Goal: Task Accomplishment & Management: Manage account settings

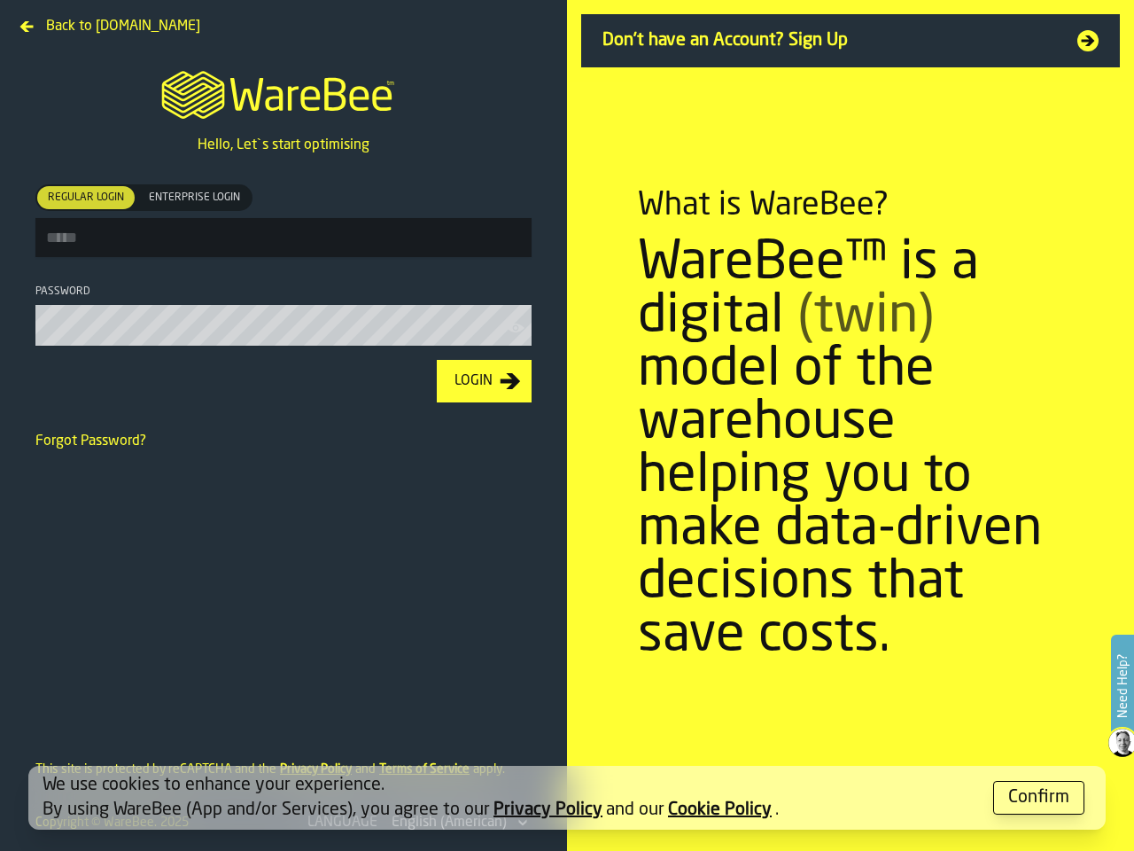
click at [567, 425] on section "What is WareBee? WareBee™ is a digital (twin) model of the warehouse helping yo…" at bounding box center [850, 425] width 567 height 851
click at [1123, 687] on label "Need Help?" at bounding box center [1122, 685] width 19 height 99
click at [86, 198] on span "Regular Login" at bounding box center [86, 198] width 90 height 16
click at [194, 198] on span "Enterprise Login" at bounding box center [194, 198] width 105 height 16
click at [517, 331] on icon "button-toolbar-Password" at bounding box center [516, 328] width 18 height 18
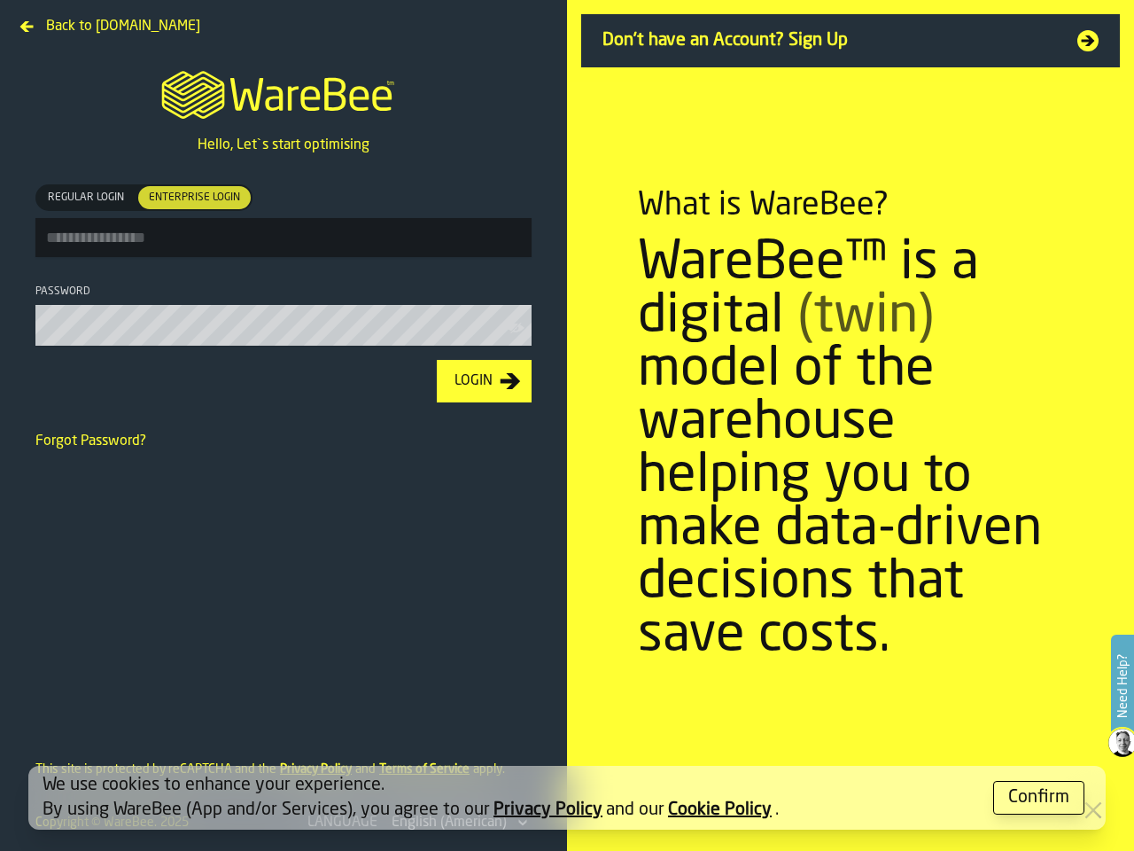
click at [484, 385] on div "Login" at bounding box center [473, 380] width 52 height 21
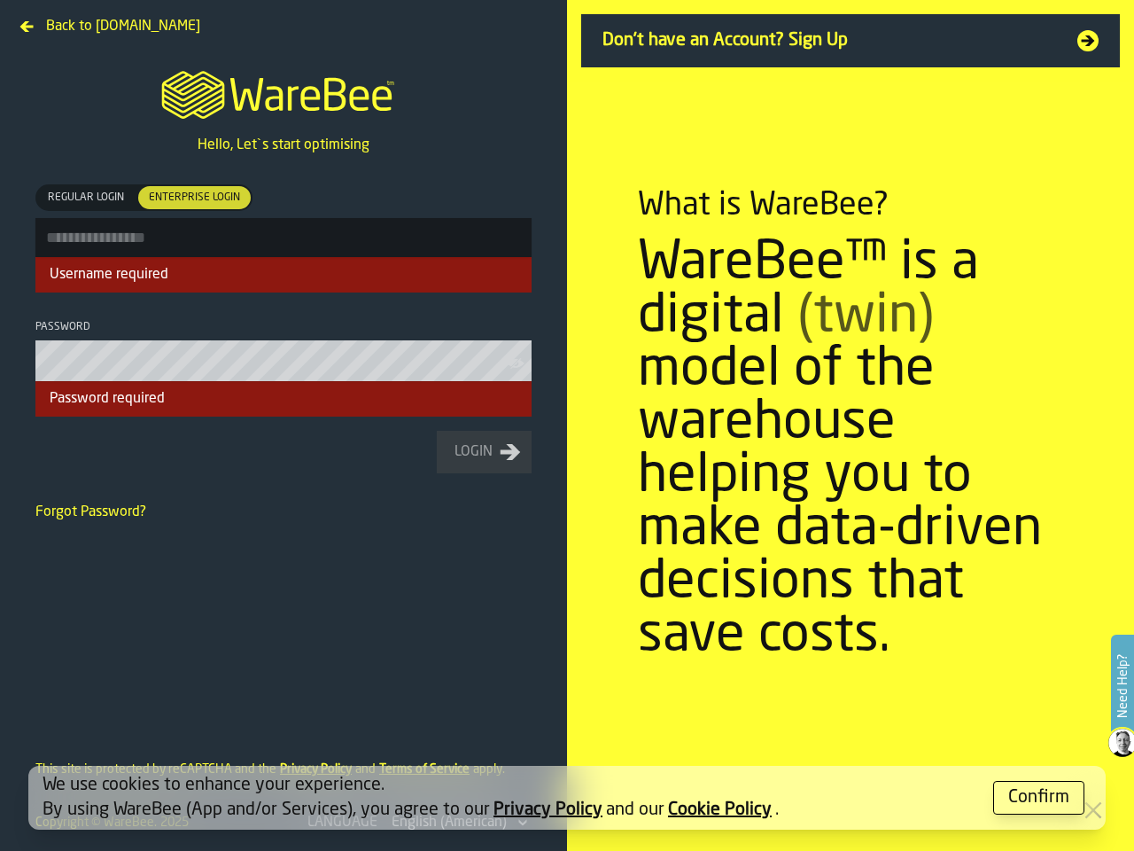
click at [1039, 797] on div "Confirm" at bounding box center [1038, 797] width 61 height 25
